Goal: Task Accomplishment & Management: Use online tool/utility

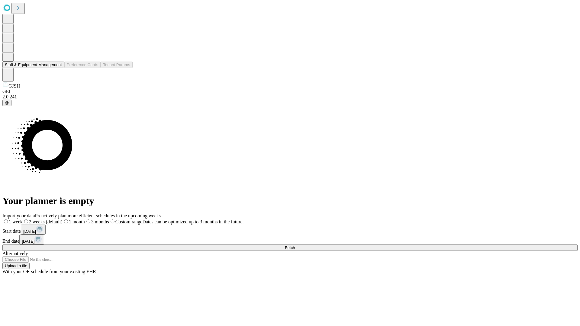
click at [58, 68] on button "Staff & Equipment Management" at bounding box center [33, 65] width 62 height 6
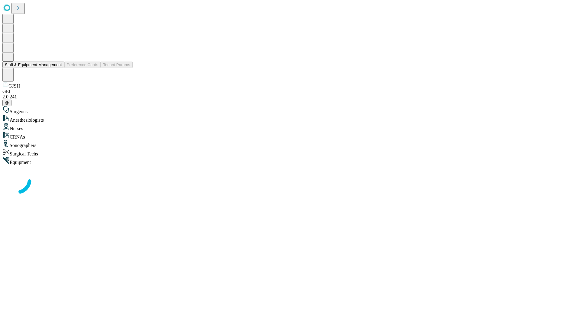
click at [58, 68] on button "Staff & Equipment Management" at bounding box center [33, 65] width 62 height 6
